Goal: Task Accomplishment & Management: Manage account settings

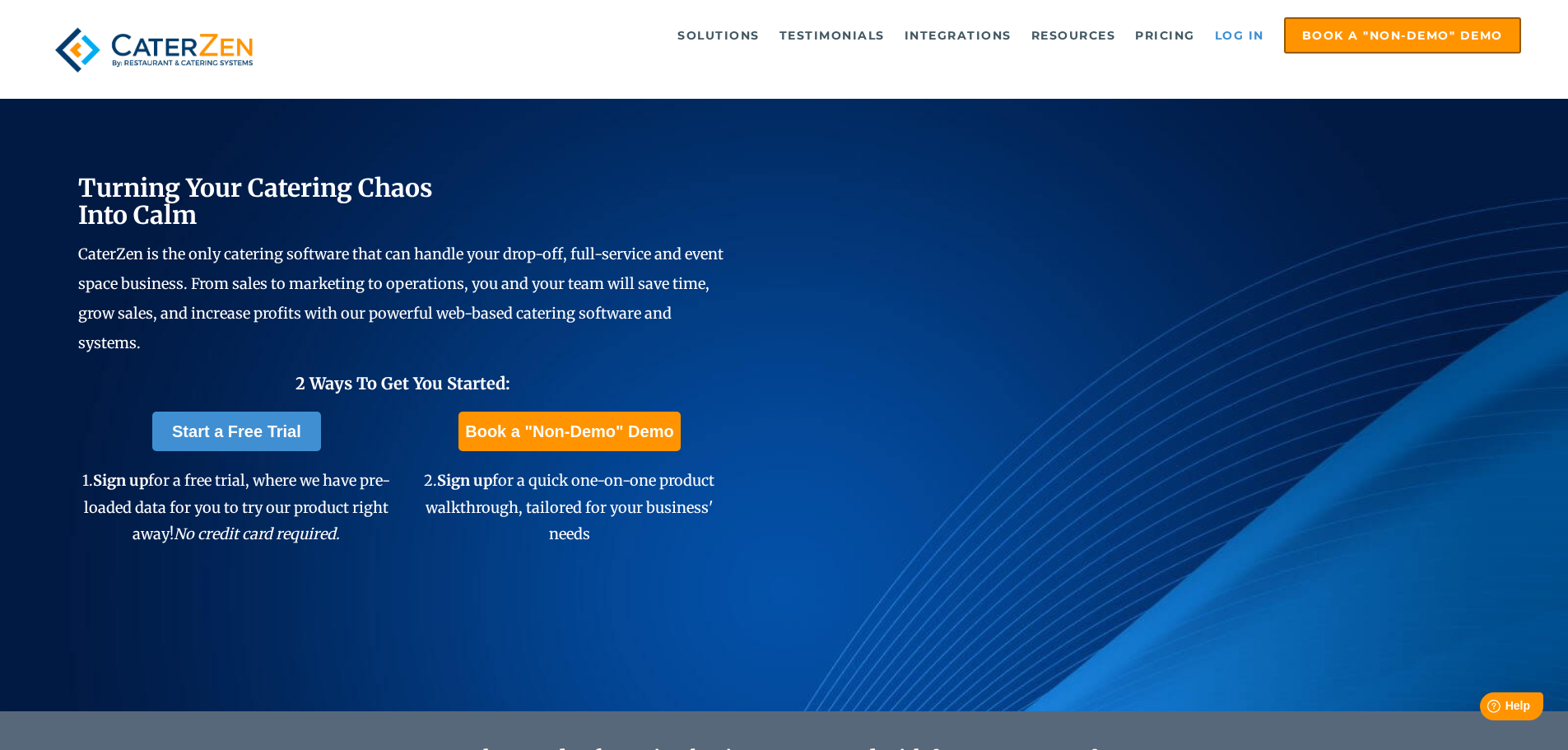
click at [1241, 42] on link "Log in" at bounding box center [1239, 36] width 65 height 33
click at [1241, 36] on link "Log in" at bounding box center [1239, 36] width 65 height 33
click at [1242, 31] on link "Log in" at bounding box center [1239, 36] width 65 height 33
